Goal: Transaction & Acquisition: Purchase product/service

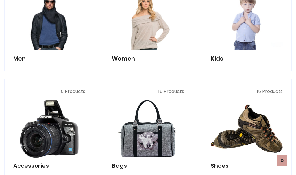
scroll to position [194, 0]
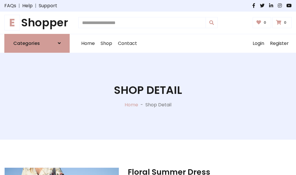
click at [37, 23] on h1 "E Shopper" at bounding box center [36, 22] width 65 height 13
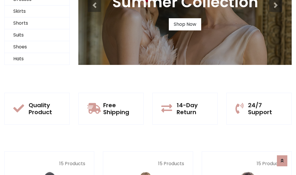
scroll to position [56, 0]
